Goal: Task Accomplishment & Management: Manage account settings

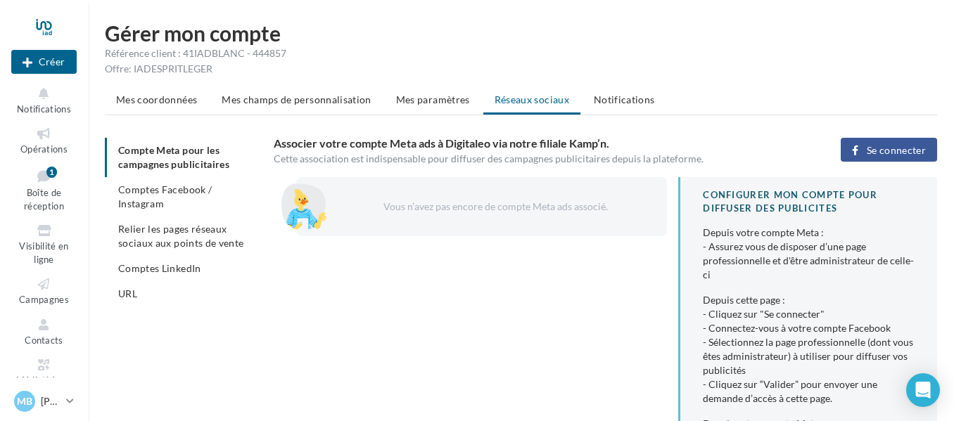
click at [170, 191] on span "Comptes Facebook / Instagram" at bounding box center [165, 197] width 94 height 26
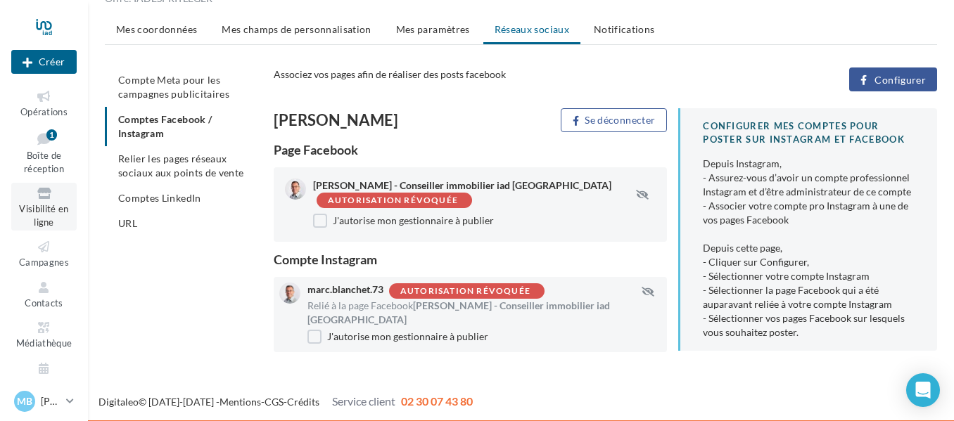
scroll to position [58, 0]
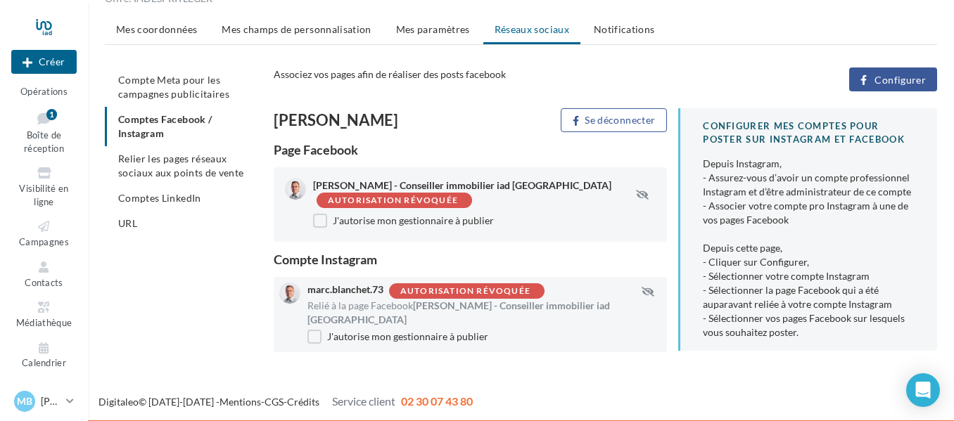
click at [910, 85] on span "Configurer" at bounding box center [899, 80] width 51 height 11
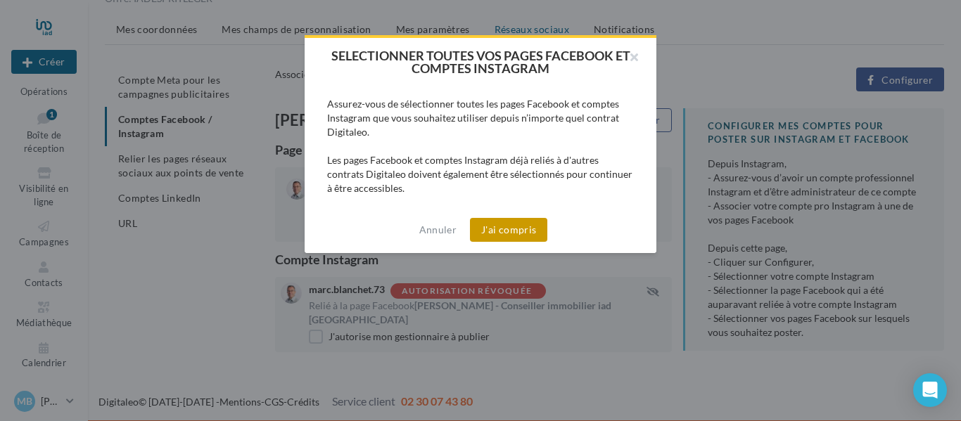
click at [523, 234] on button "J'ai compris" at bounding box center [508, 230] width 77 height 24
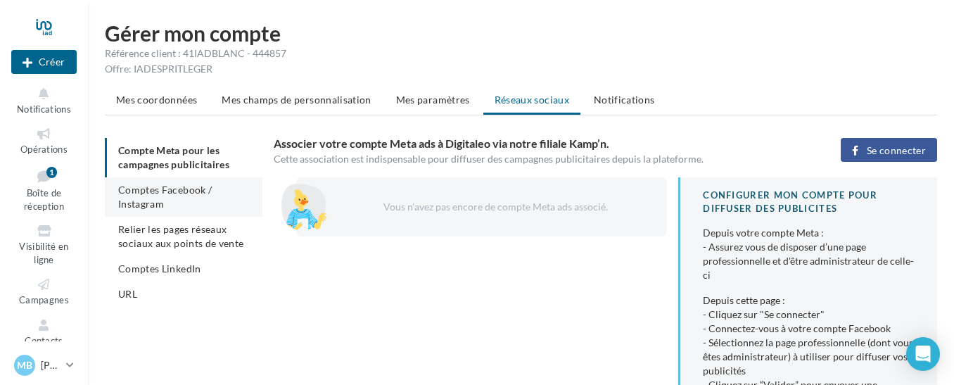
click at [144, 198] on span "Comptes Facebook / Instagram" at bounding box center [165, 197] width 94 height 26
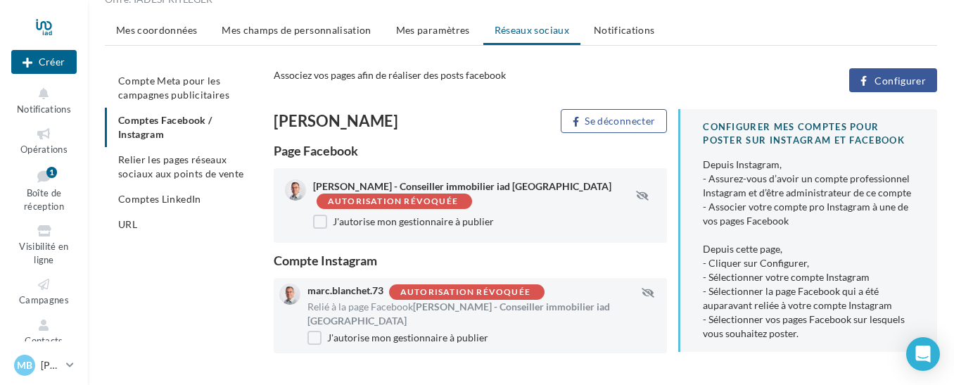
scroll to position [70, 0]
click at [883, 79] on span "Configurer" at bounding box center [899, 80] width 51 height 11
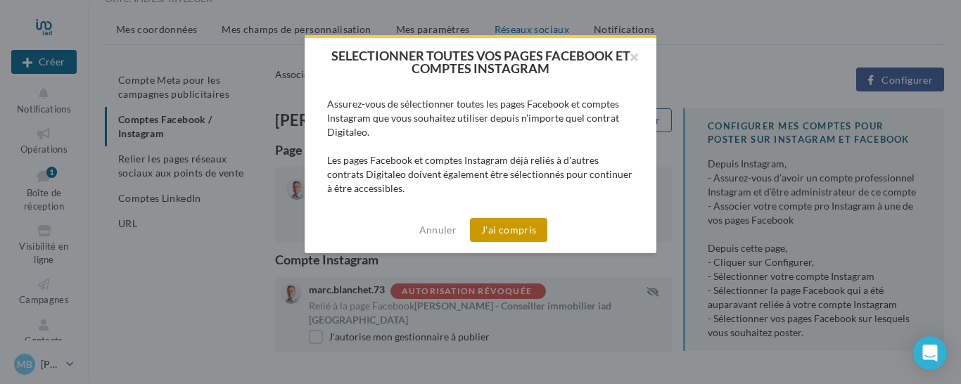
click at [512, 236] on button "J'ai compris" at bounding box center [508, 230] width 77 height 24
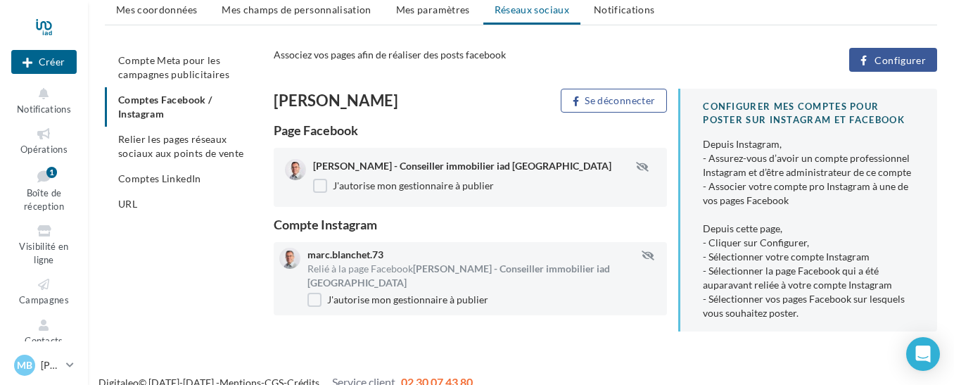
scroll to position [108, 0]
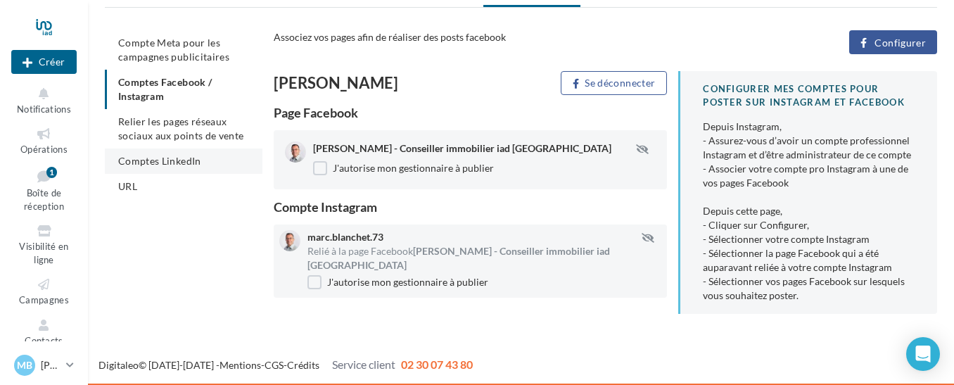
click at [167, 166] on li "Comptes LinkedIn" at bounding box center [184, 160] width 158 height 25
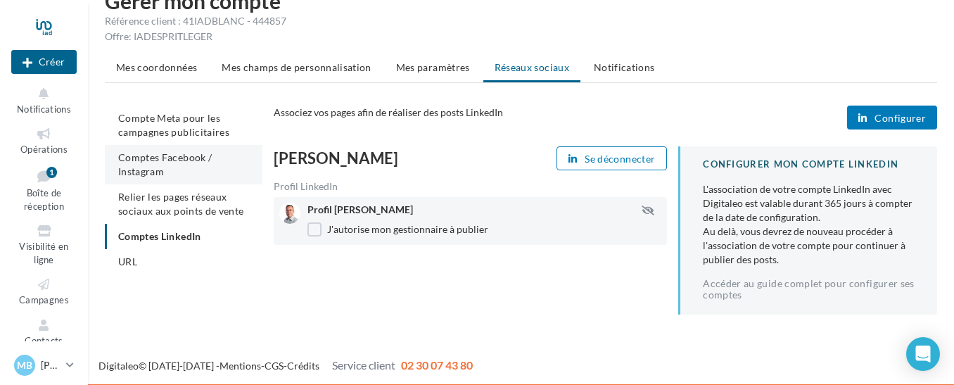
click at [156, 160] on span "Comptes Facebook / Instagram" at bounding box center [165, 164] width 94 height 26
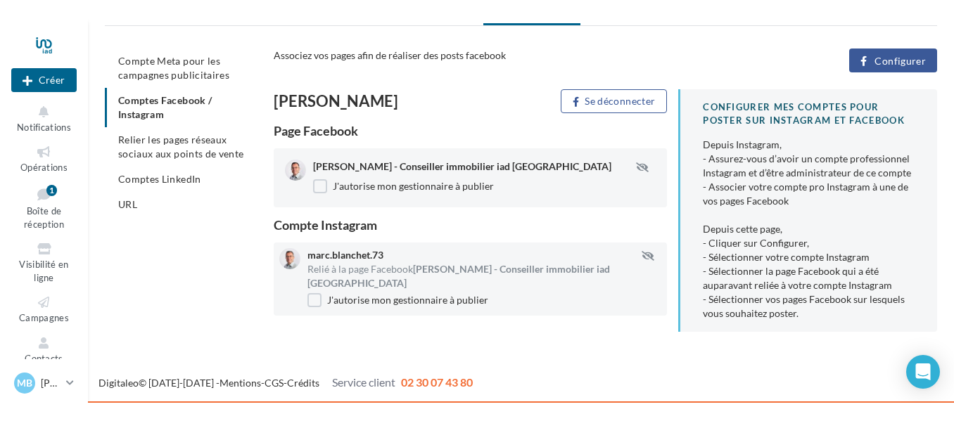
scroll to position [72, 0]
